Goal: Find specific page/section: Find specific page/section

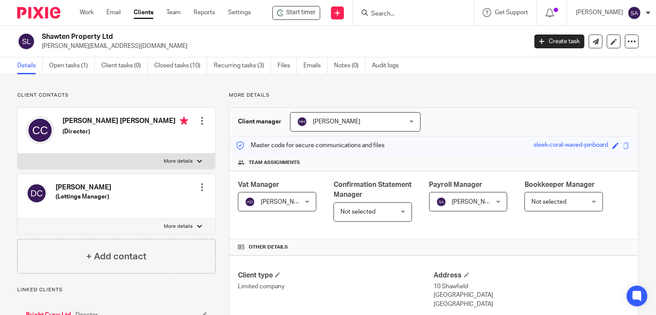
click at [393, 12] on input "Search" at bounding box center [409, 14] width 78 height 8
type input "HMfoods"
click at [405, 31] on link at bounding box center [422, 33] width 107 height 13
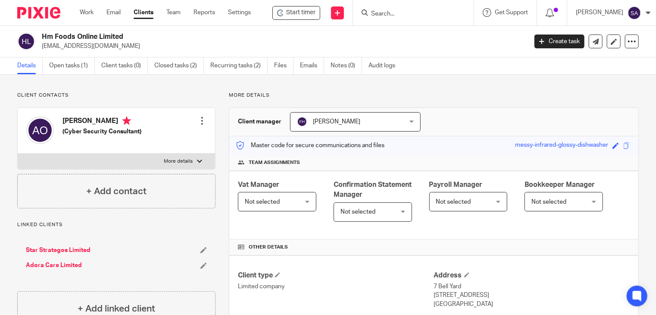
scroll to position [172, 0]
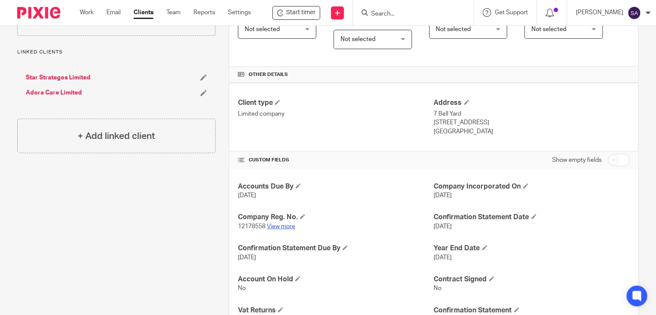
click at [276, 225] on link "View more" at bounding box center [281, 226] width 28 height 6
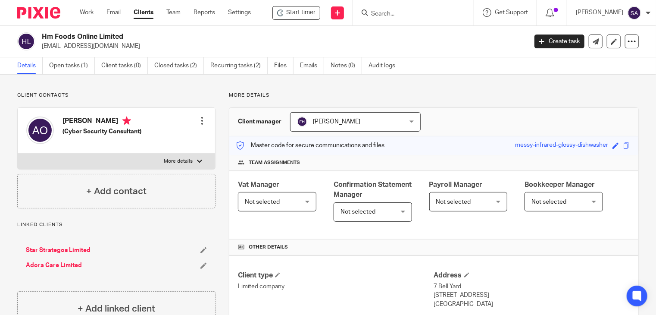
click at [398, 13] on input "Search" at bounding box center [409, 14] width 78 height 8
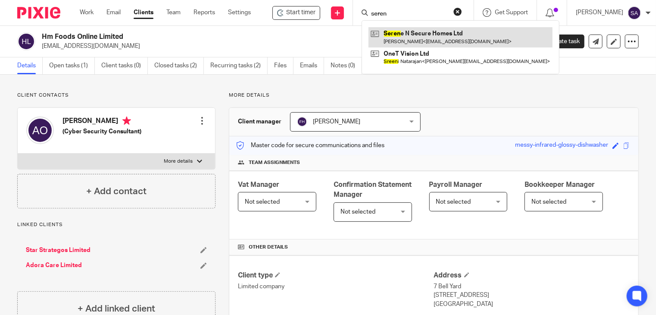
type input "seren"
click at [424, 40] on link at bounding box center [461, 37] width 184 height 20
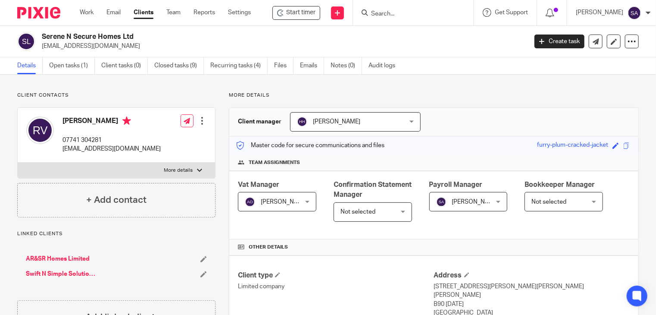
click at [383, 15] on input "Search" at bounding box center [409, 14] width 78 height 8
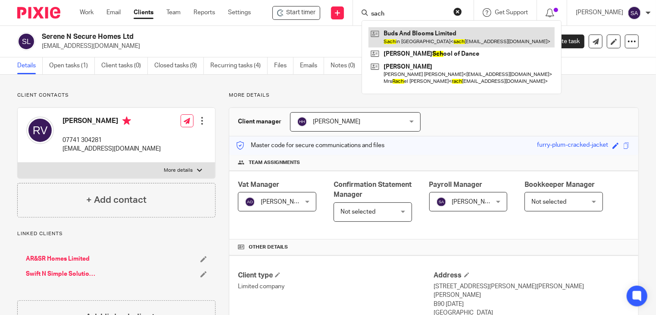
type input "sach"
click at [417, 37] on link at bounding box center [462, 37] width 186 height 20
click at [417, 35] on link at bounding box center [462, 37] width 186 height 20
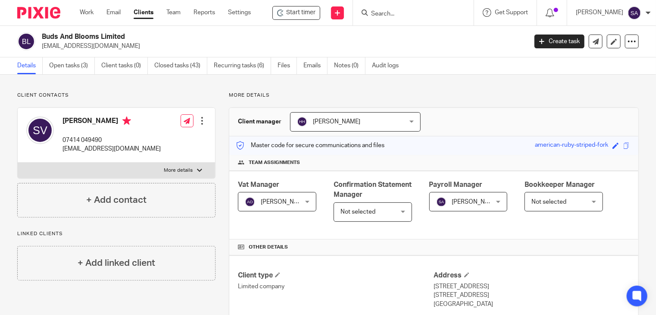
scroll to position [172, 0]
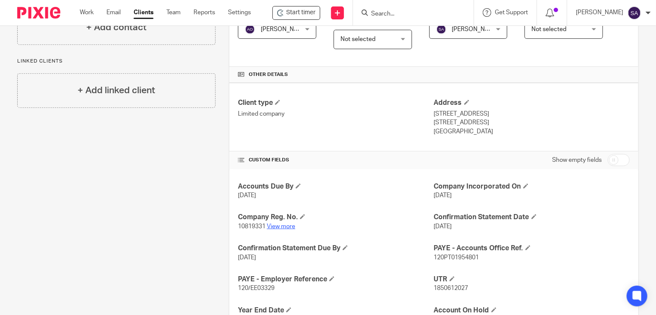
click at [274, 227] on link "View more" at bounding box center [281, 226] width 28 height 6
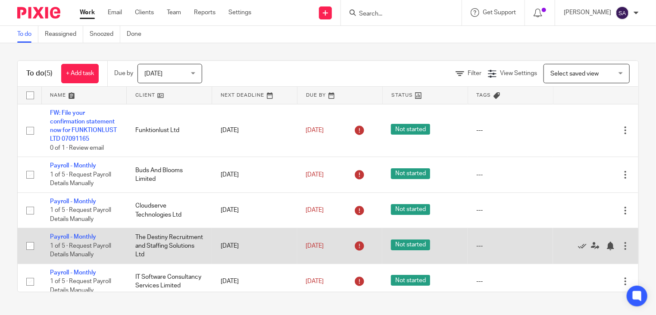
scroll to position [17, 0]
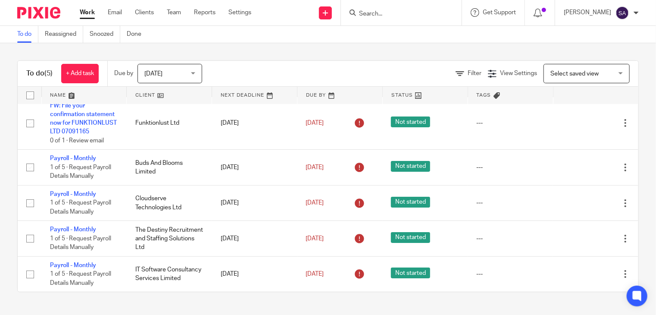
click at [378, 17] on input "Search" at bounding box center [397, 14] width 78 height 8
type input "NHL3"
click at [410, 34] on link at bounding box center [415, 37] width 117 height 20
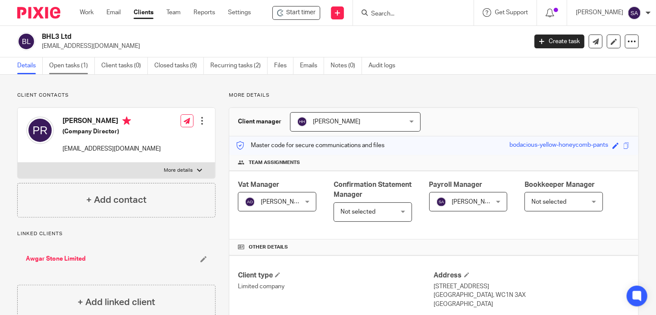
click at [78, 63] on link "Open tasks (1)" at bounding box center [72, 65] width 46 height 17
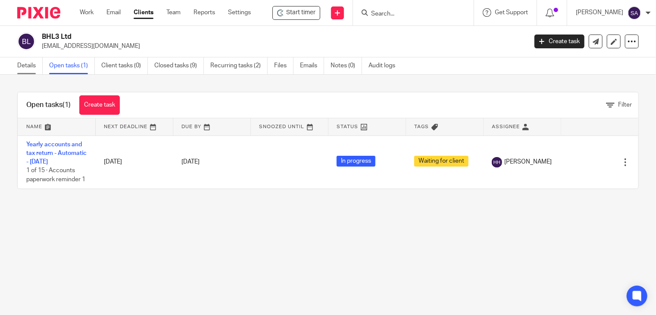
click at [31, 69] on link "Details" at bounding box center [29, 65] width 25 height 17
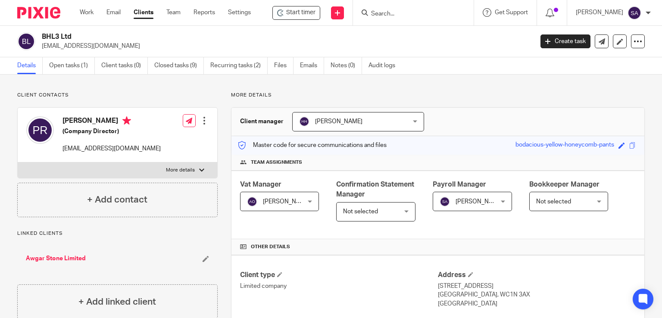
scroll to position [129, 0]
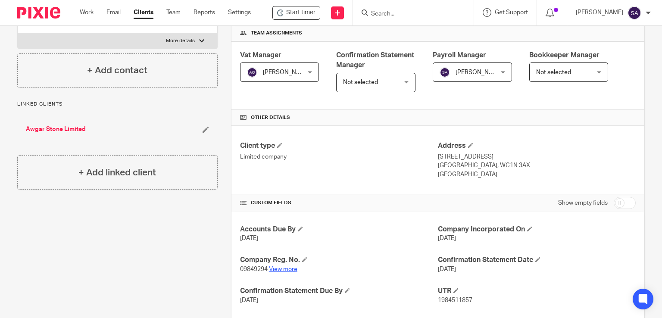
click at [283, 269] on link "View more" at bounding box center [283, 269] width 28 height 6
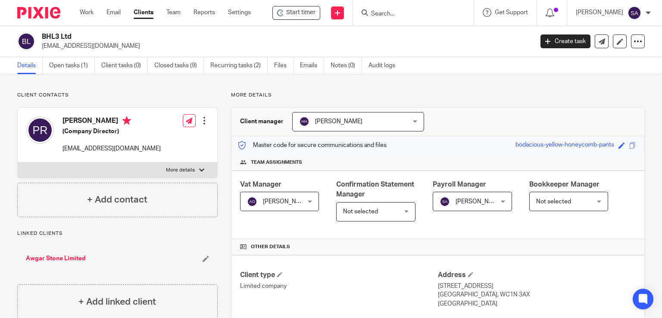
drag, startPoint x: 86, startPoint y: 47, endPoint x: 42, endPoint y: 50, distance: 44.6
click at [42, 50] on div "BHL3 Ltd bhl3@protonmail.com Create task Update from Companies House Export dat…" at bounding box center [331, 41] width 662 height 31
click at [45, 260] on link "Awgar Stone Limited" at bounding box center [56, 258] width 60 height 9
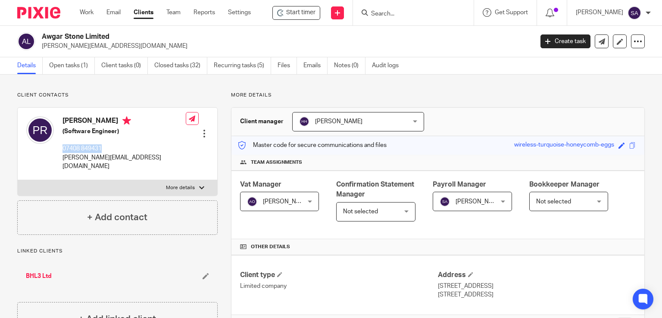
drag, startPoint x: 103, startPoint y: 147, endPoint x: 61, endPoint y: 150, distance: 42.8
click at [61, 150] on div "[PERSON_NAME] (Software Engineer) 07408 849431 [PERSON_NAME][EMAIL_ADDRESS][DOM…" at bounding box center [106, 143] width 160 height 63
copy p "07408 849431"
click at [391, 15] on input "Search" at bounding box center [409, 14] width 78 height 8
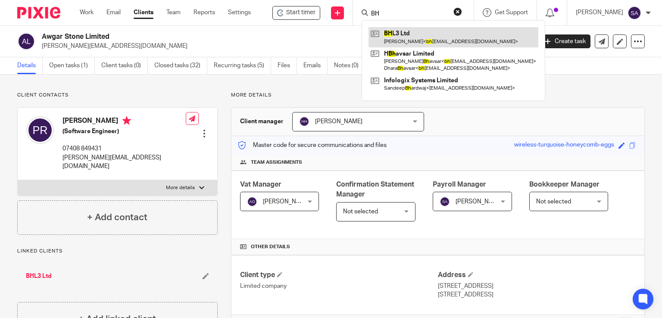
type input "BH"
click at [399, 36] on link at bounding box center [454, 37] width 170 height 20
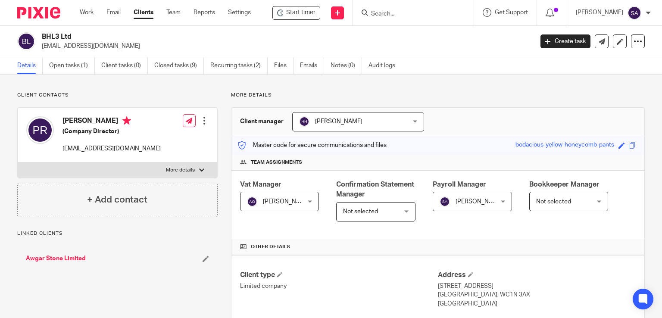
scroll to position [172, 0]
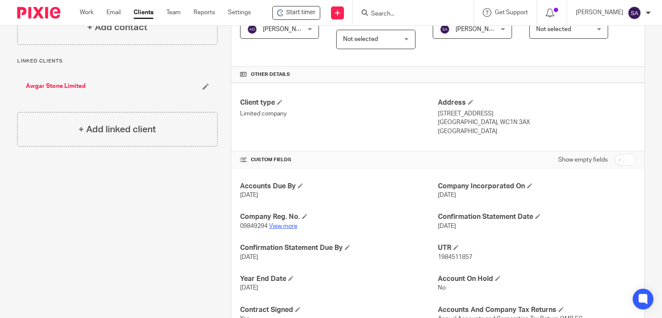
click at [281, 223] on link "View more" at bounding box center [283, 226] width 28 height 6
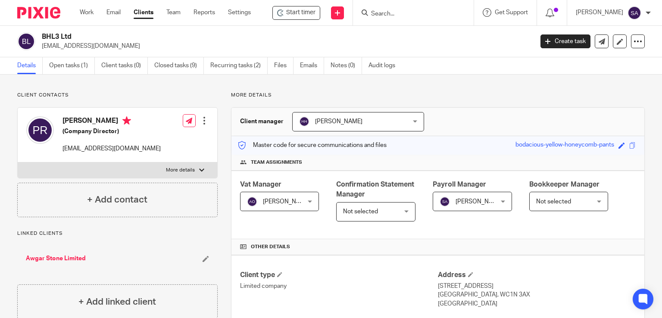
click at [66, 260] on link "Awgar Stone Limited" at bounding box center [56, 258] width 60 height 9
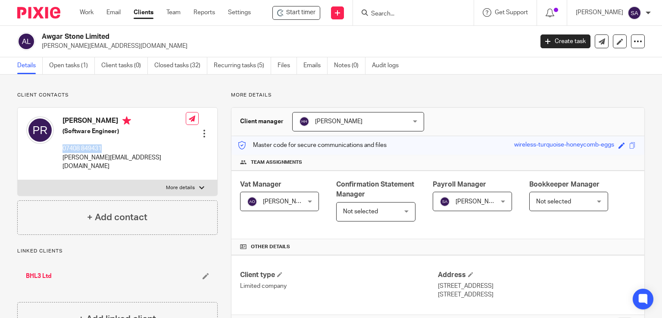
drag, startPoint x: 0, startPoint y: 0, endPoint x: 62, endPoint y: 151, distance: 163.4
click at [62, 151] on div "[PERSON_NAME] (Software Engineer) 07408 849431 [PERSON_NAME][EMAIL_ADDRESS][DOM…" at bounding box center [106, 143] width 160 height 63
copy p "07408 849431"
click at [385, 18] on input "Search" at bounding box center [409, 14] width 78 height 8
type input "BHL3"
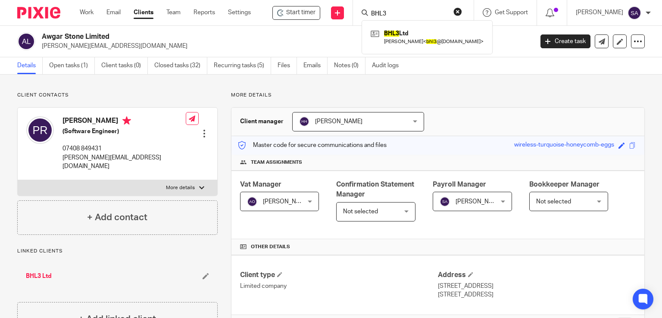
click at [41, 272] on link "BHL3 Ltd" at bounding box center [39, 276] width 26 height 9
click at [40, 272] on link "BHL3 Ltd" at bounding box center [39, 276] width 26 height 9
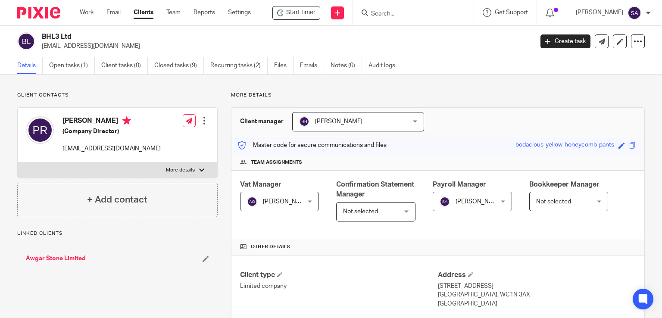
scroll to position [172, 0]
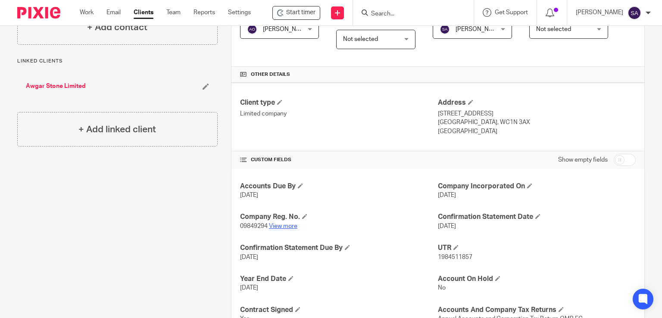
click at [287, 228] on link "View more" at bounding box center [283, 226] width 28 height 6
